Goal: Information Seeking & Learning: Learn about a topic

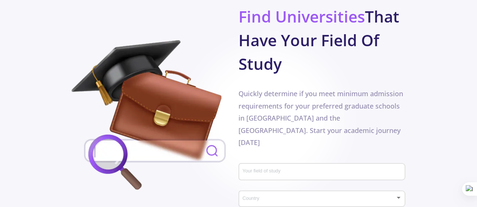
scroll to position [413, 0]
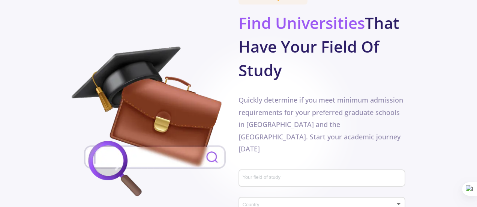
click at [264, 167] on div "Your field of study" at bounding box center [322, 177] width 160 height 20
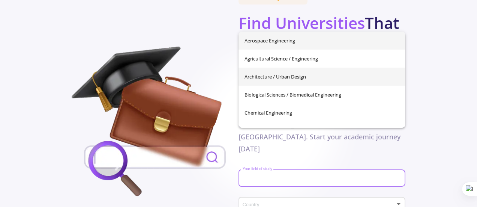
click at [274, 77] on span "Architecture / Urban Design" at bounding box center [322, 77] width 155 height 18
type input "Architecture / Urban Design"
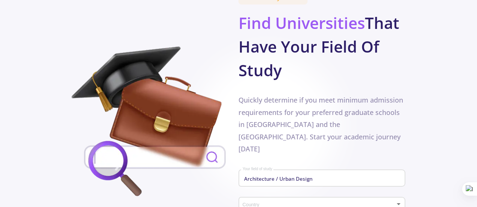
click at [278, 194] on div "Country" at bounding box center [322, 203] width 160 height 19
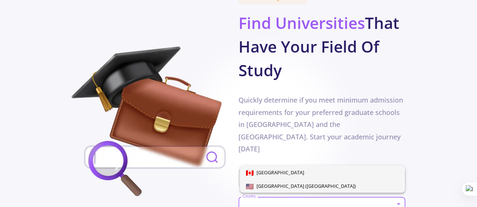
click at [284, 185] on span "[GEOGRAPHIC_DATA] ([GEOGRAPHIC_DATA])" at bounding box center [305, 185] width 102 height 7
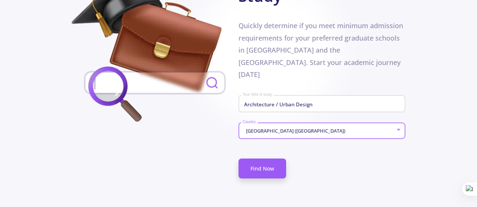
scroll to position [488, 0]
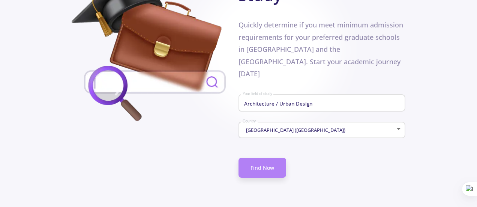
click at [263, 158] on link "Find Now" at bounding box center [263, 168] width 48 height 20
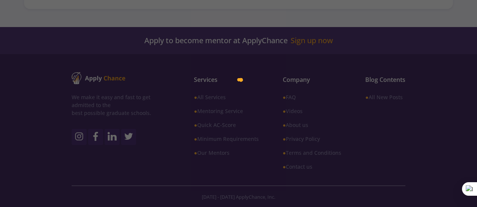
type input "Architecture / Urban Design"
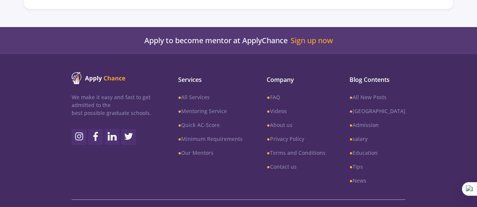
scroll to position [218, 0]
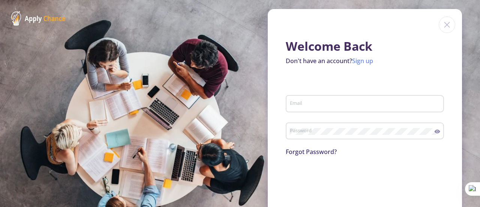
click at [358, 60] on link "Sign up" at bounding box center [362, 61] width 21 height 8
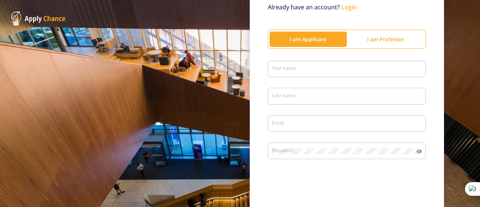
scroll to position [75, 0]
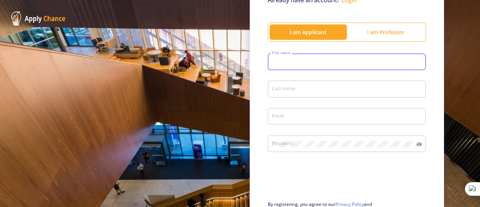
click at [289, 61] on input "First name" at bounding box center [348, 62] width 153 height 7
type input "[PERSON_NAME]"
type input "Ebrahimighorbani"
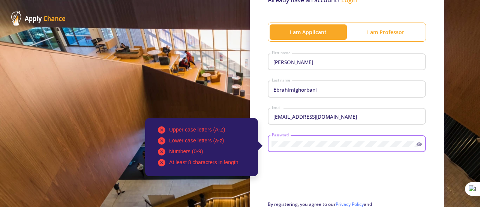
type input "[EMAIL_ADDRESS][DOMAIN_NAME]"
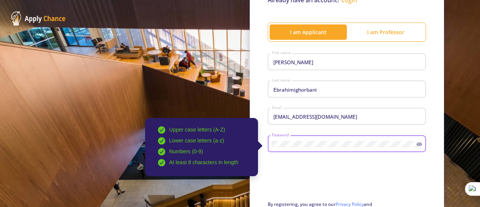
click at [419, 145] on icon at bounding box center [420, 144] width 6 height 4
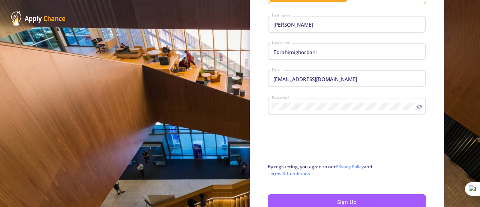
scroll to position [150, 0]
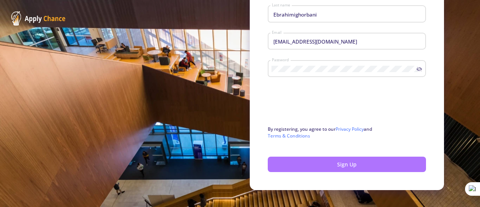
click at [301, 160] on button "Sign Up" at bounding box center [347, 164] width 158 height 15
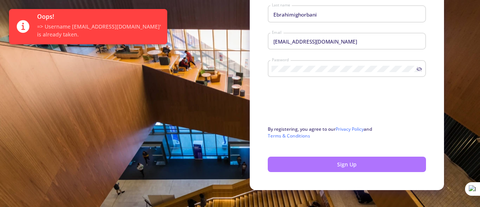
click at [325, 162] on button "Sign Up" at bounding box center [347, 164] width 158 height 15
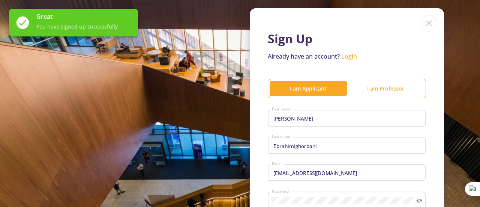
scroll to position [0, 0]
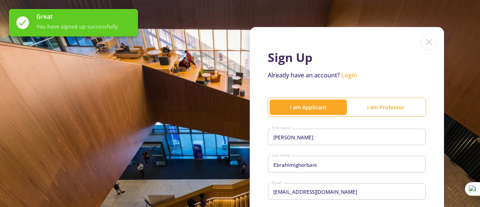
click at [347, 75] on link "Login" at bounding box center [350, 75] width 16 height 8
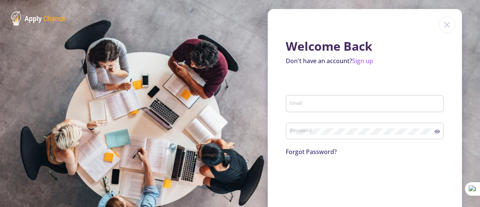
type input "[EMAIL_ADDRESS][DOMAIN_NAME]"
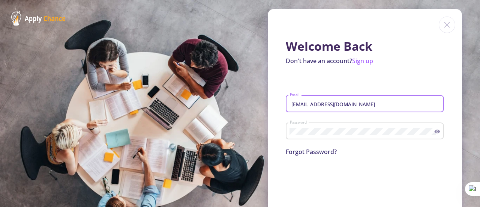
click at [336, 104] on input "[EMAIL_ADDRESS][DOMAIN_NAME]" at bounding box center [366, 104] width 153 height 7
click at [317, 119] on div "[EMAIL_ADDRESS][DOMAIN_NAME] Email" at bounding box center [365, 106] width 158 height 25
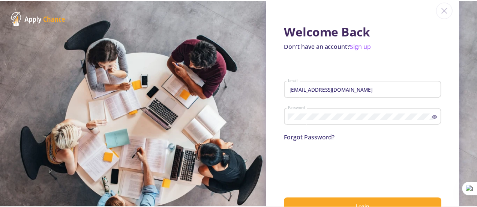
scroll to position [41, 0]
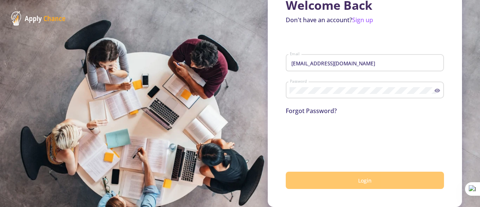
click at [317, 173] on button "Login" at bounding box center [365, 181] width 158 height 18
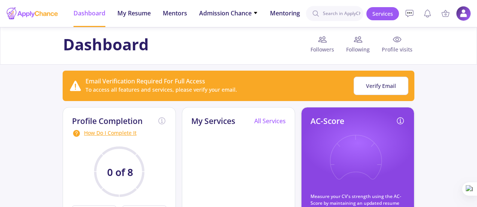
click at [50, 13] on div at bounding box center [32, 13] width 53 height 19
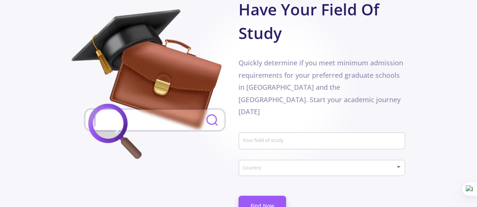
scroll to position [488, 0]
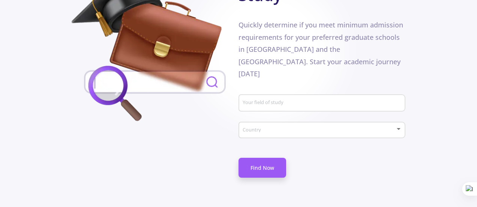
click at [290, 92] on div "Your field of study" at bounding box center [322, 102] width 160 height 20
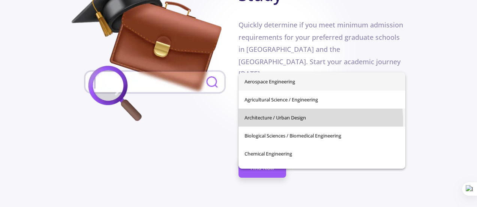
click at [275, 122] on span "Architecture / Urban Design" at bounding box center [322, 117] width 155 height 18
type input "Architecture / Urban Design"
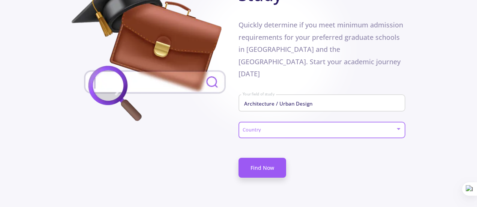
click at [277, 127] on span at bounding box center [319, 129] width 151 height 5
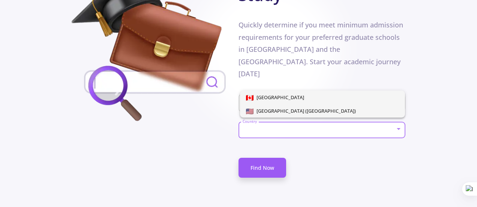
click at [278, 111] on span "[GEOGRAPHIC_DATA] ([GEOGRAPHIC_DATA])" at bounding box center [305, 110] width 102 height 7
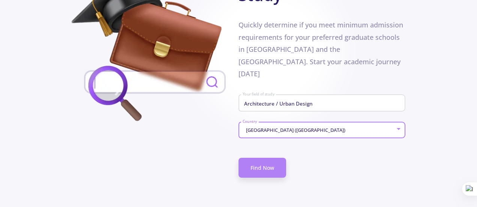
click at [271, 158] on link "Find Now" at bounding box center [263, 168] width 48 height 20
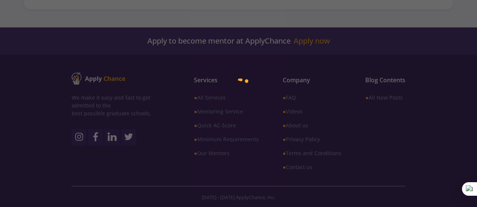
type input "Architecture / Urban Design"
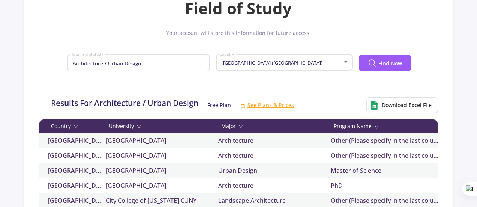
scroll to position [113, 0]
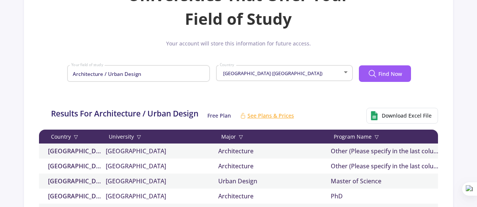
click at [265, 75] on span "[GEOGRAPHIC_DATA] ([GEOGRAPHIC_DATA])" at bounding box center [271, 73] width 101 height 7
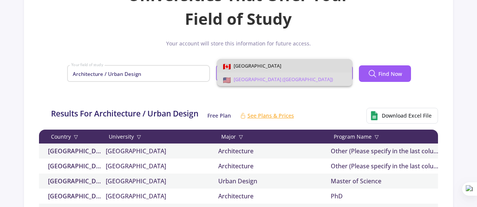
click at [262, 69] on span "[GEOGRAPHIC_DATA]" at bounding box center [284, 66] width 123 height 14
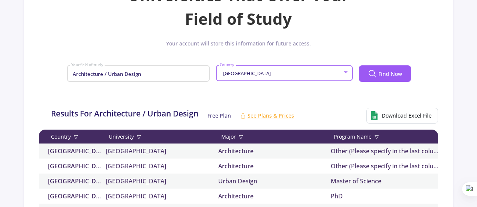
scroll to position [150, 0]
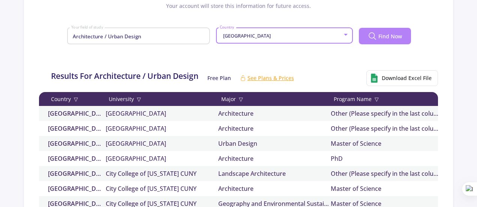
click at [389, 35] on span "Find Now" at bounding box center [391, 36] width 24 height 8
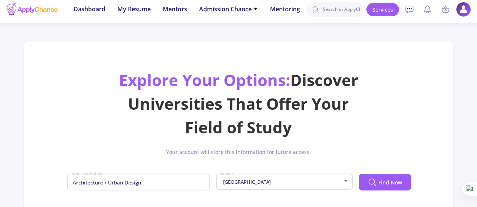
scroll to position [0, 0]
